Goal: Task Accomplishment & Management: Use online tool/utility

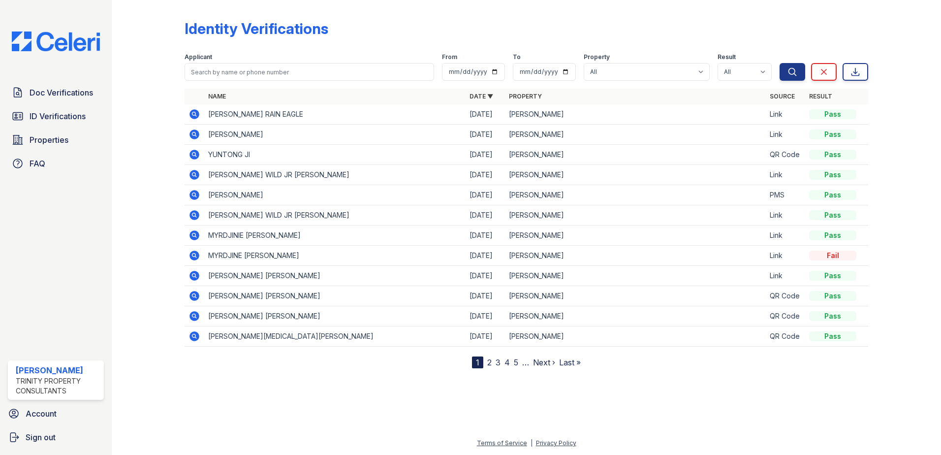
click at [31, 250] on div "Doc Verifications ID Verifications Properties FAQ [PERSON_NAME] Trinity Propert…" at bounding box center [56, 227] width 112 height 455
click at [74, 96] on span "Doc Verifications" at bounding box center [61, 93] width 63 height 12
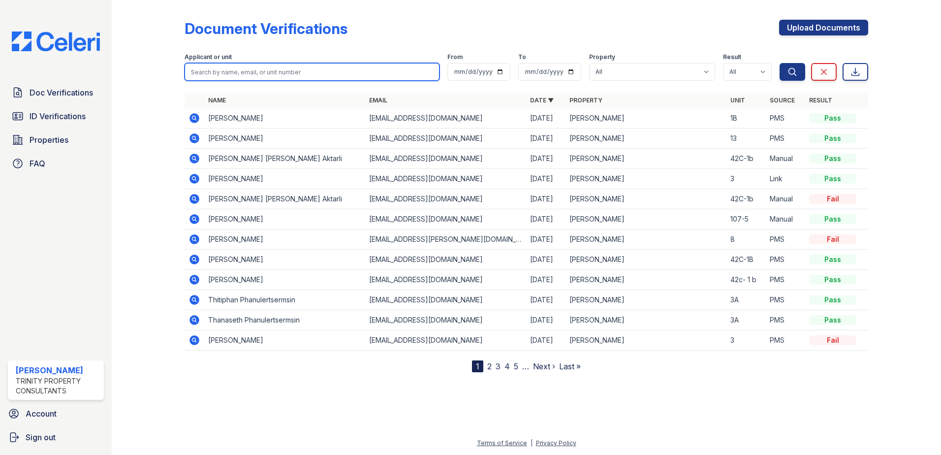
click at [255, 71] on input "search" at bounding box center [312, 72] width 255 height 18
type input "[PERSON_NAME]"
click at [779, 63] on button "Search" at bounding box center [792, 72] width 26 height 18
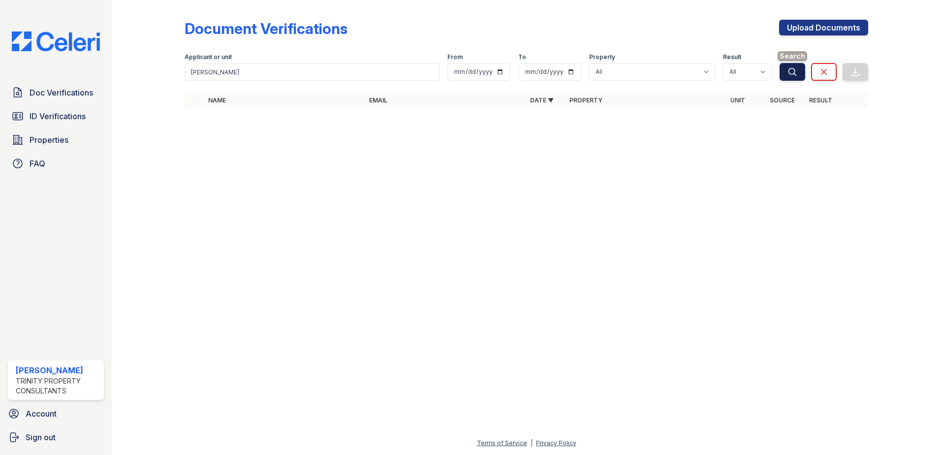
click at [790, 73] on icon "submit" at bounding box center [792, 72] width 10 height 10
click at [705, 74] on select "All ReNew Waltham" at bounding box center [652, 72] width 126 height 18
select select "3207"
click at [590, 63] on select "All ReNew Waltham" at bounding box center [652, 72] width 126 height 18
click at [787, 72] on icon "submit" at bounding box center [792, 72] width 10 height 10
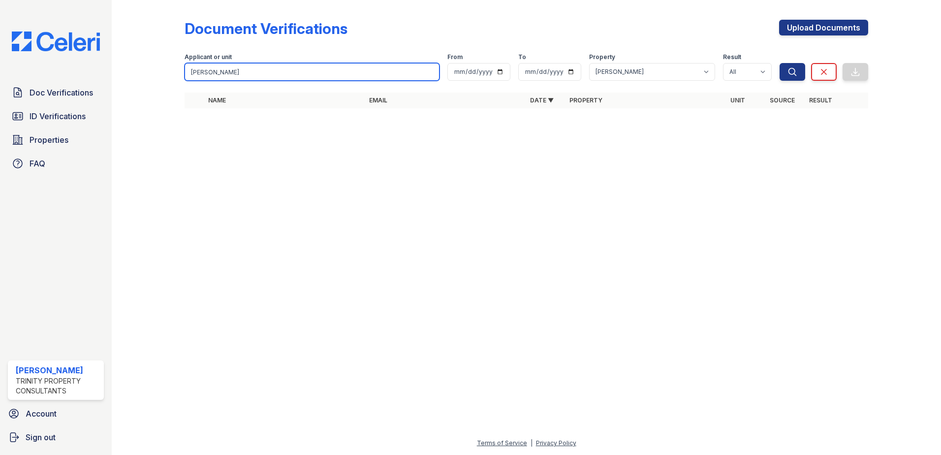
drag, startPoint x: 264, startPoint y: 64, endPoint x: 52, endPoint y: 59, distance: 212.2
click at [52, 59] on div "Doc Verifications ID Verifications Properties FAQ [PERSON_NAME] Trinity Propert…" at bounding box center [470, 227] width 941 height 455
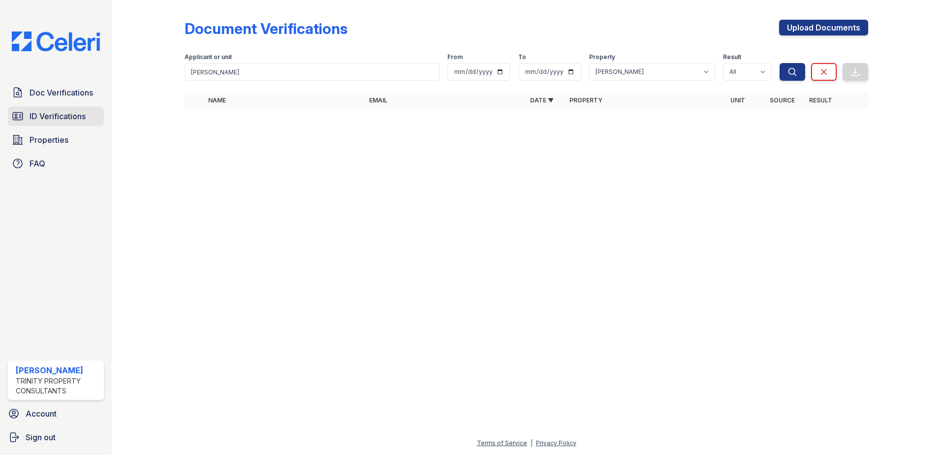
click at [39, 116] on span "ID Verifications" at bounding box center [58, 116] width 56 height 12
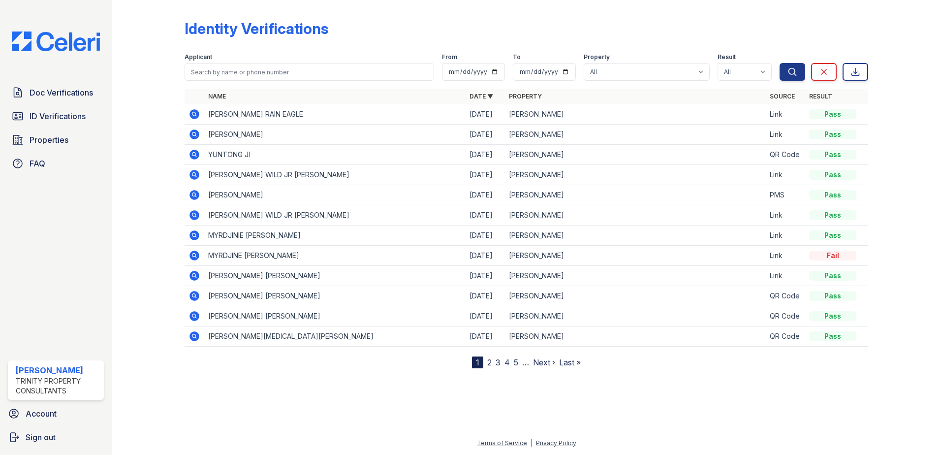
click at [489, 363] on link "2" at bounding box center [489, 362] width 4 height 10
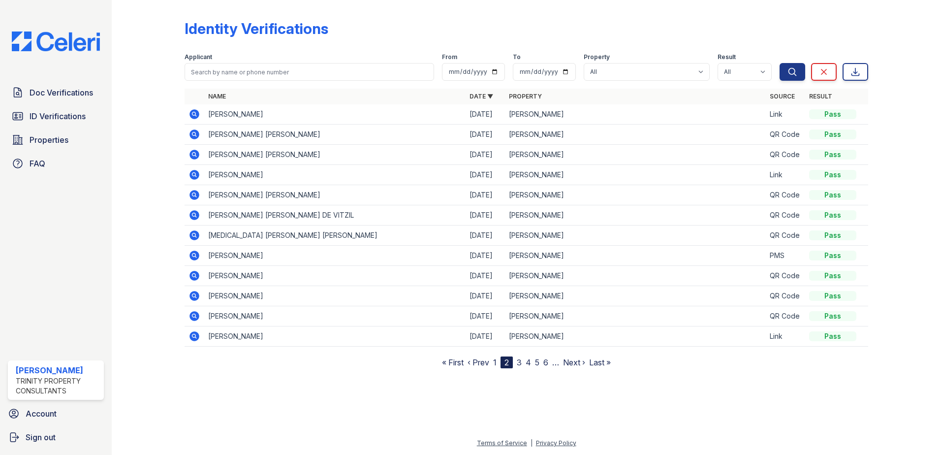
click at [492, 359] on nav "« First ‹ Prev 1 2 3 4 5 6 … Next › Last »" at bounding box center [526, 362] width 169 height 12
click at [495, 363] on link "1" at bounding box center [494, 362] width 3 height 10
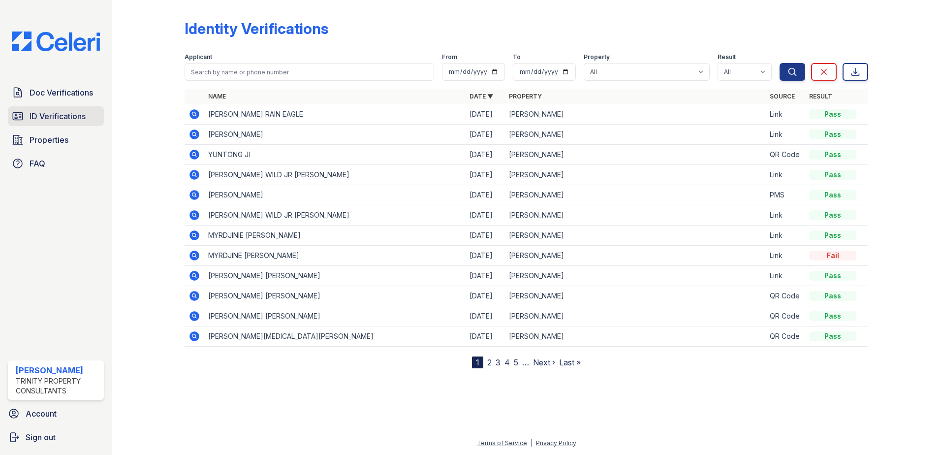
click at [62, 117] on span "ID Verifications" at bounding box center [58, 116] width 56 height 12
click at [84, 114] on span "ID Verifications" at bounding box center [58, 116] width 56 height 12
click at [486, 360] on nav "1 2 3 4 5 … Next › Last »" at bounding box center [526, 362] width 109 height 12
click at [488, 361] on nav "1 2 3 4 5 … Next › Last »" at bounding box center [526, 362] width 109 height 12
click at [488, 361] on link "2" at bounding box center [489, 362] width 4 height 10
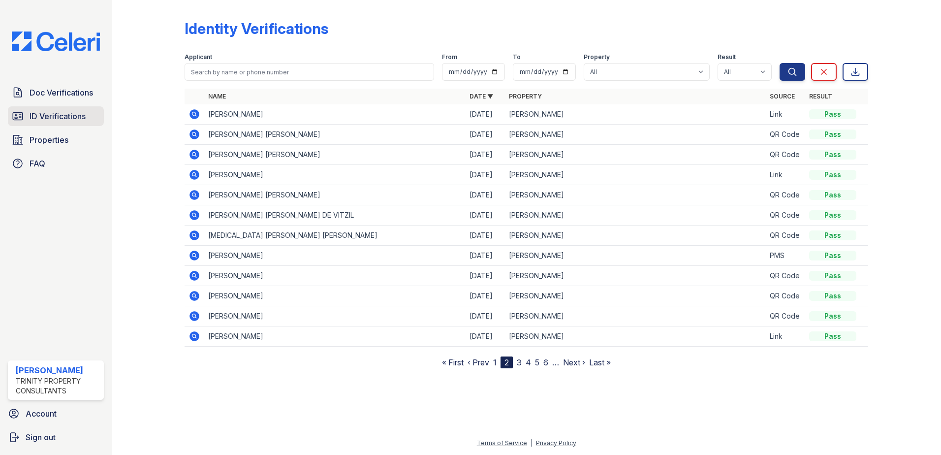
click at [83, 115] on span "ID Verifications" at bounding box center [58, 116] width 56 height 12
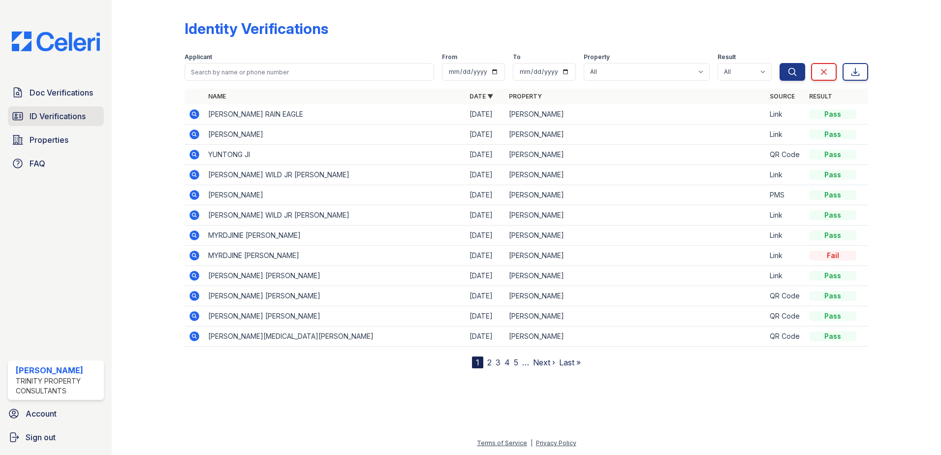
click at [38, 115] on span "ID Verifications" at bounding box center [58, 116] width 56 height 12
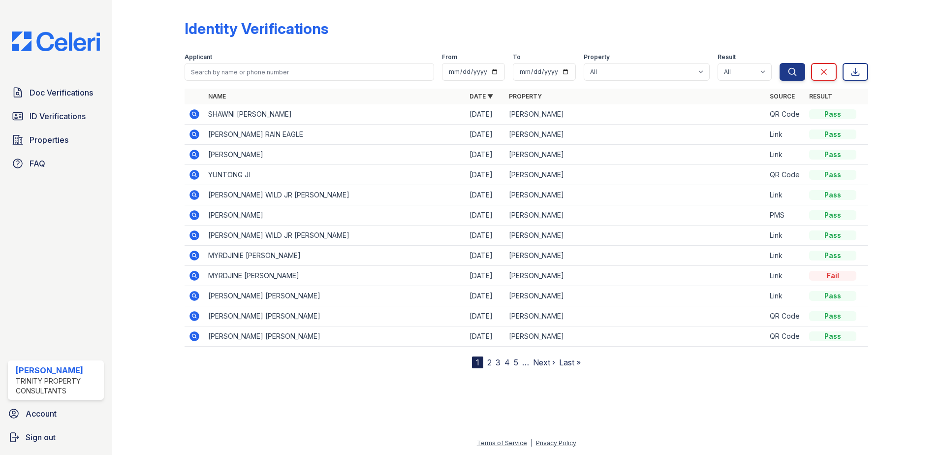
click at [881, 16] on div at bounding box center [896, 186] width 57 height 364
